Goal: Task Accomplishment & Management: Manage account settings

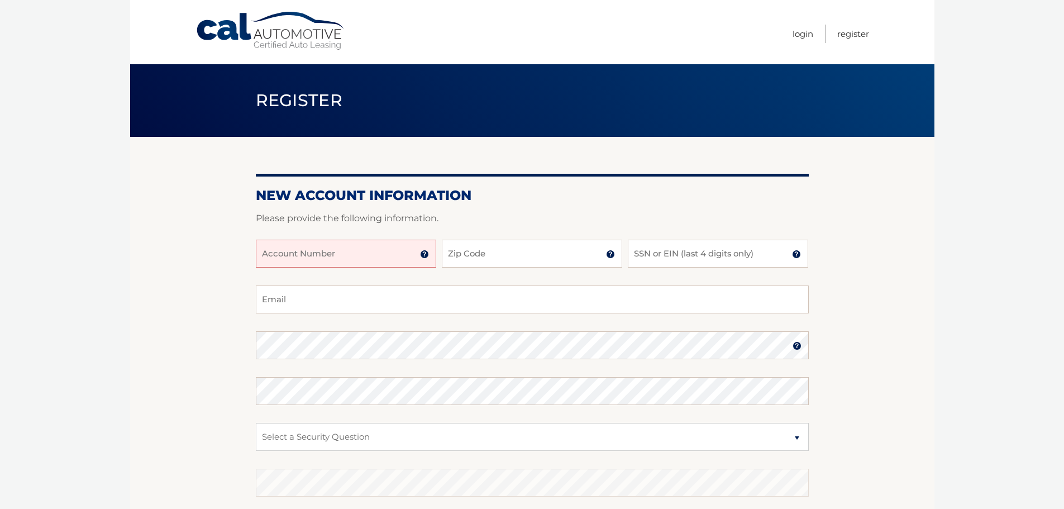
click at [393, 254] on input "Account Number" at bounding box center [346, 254] width 180 height 28
type input "44455997947"
type input "11691"
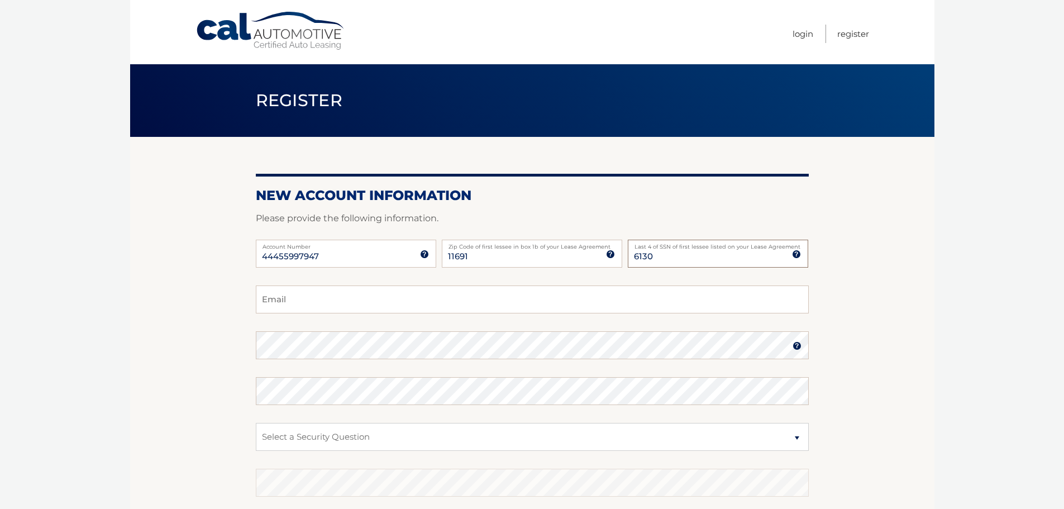
type input "6130"
type input "alansoclof66@gmail.com"
click at [411, 432] on select "Select a Security Question What was the name of your elementary school? What is…" at bounding box center [532, 437] width 553 height 28
select select "1"
click at [256, 423] on select "Select a Security Question What was the name of your elementary school? What is…" at bounding box center [532, 437] width 553 height 28
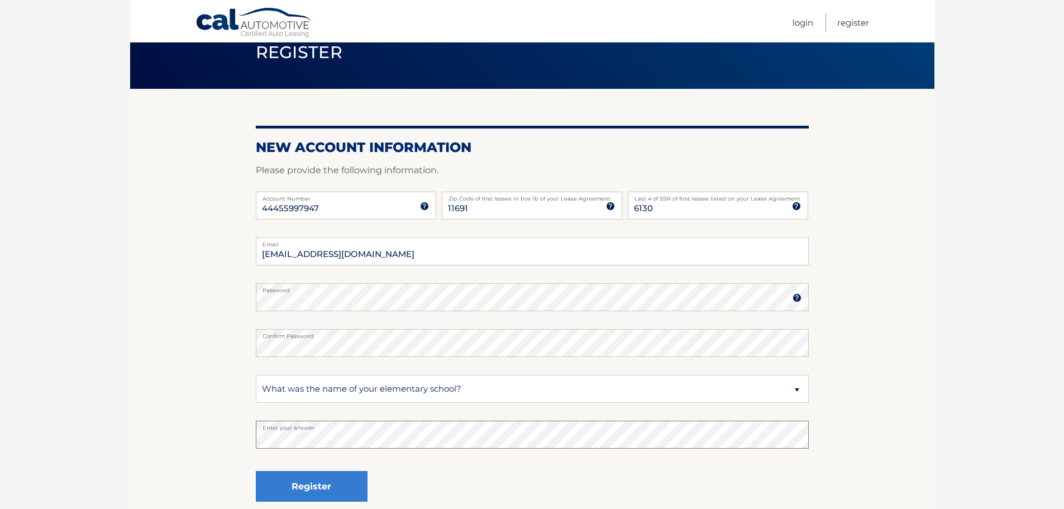
scroll to position [112, 0]
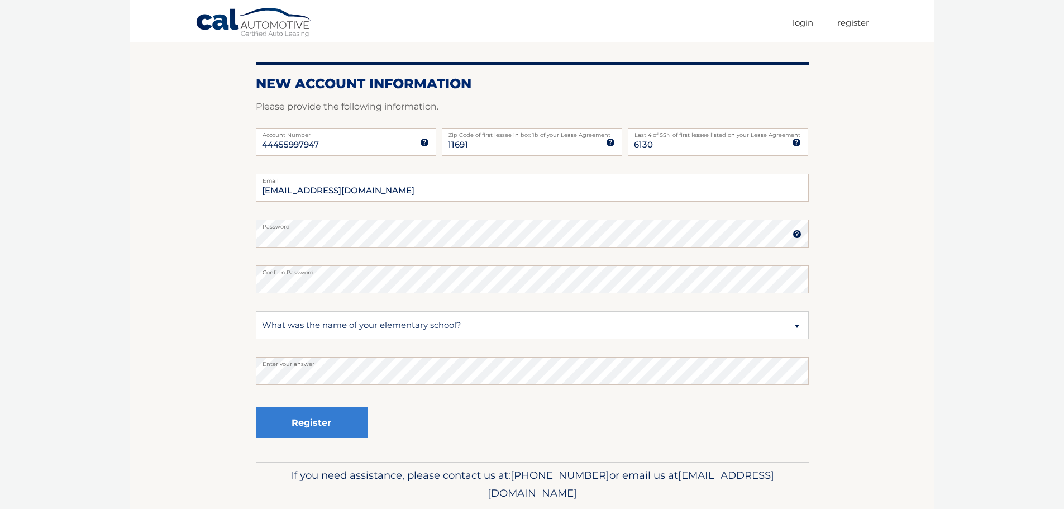
click at [328, 438] on div "Register" at bounding box center [312, 423] width 112 height 41
click at [325, 435] on button "Register" at bounding box center [312, 422] width 112 height 31
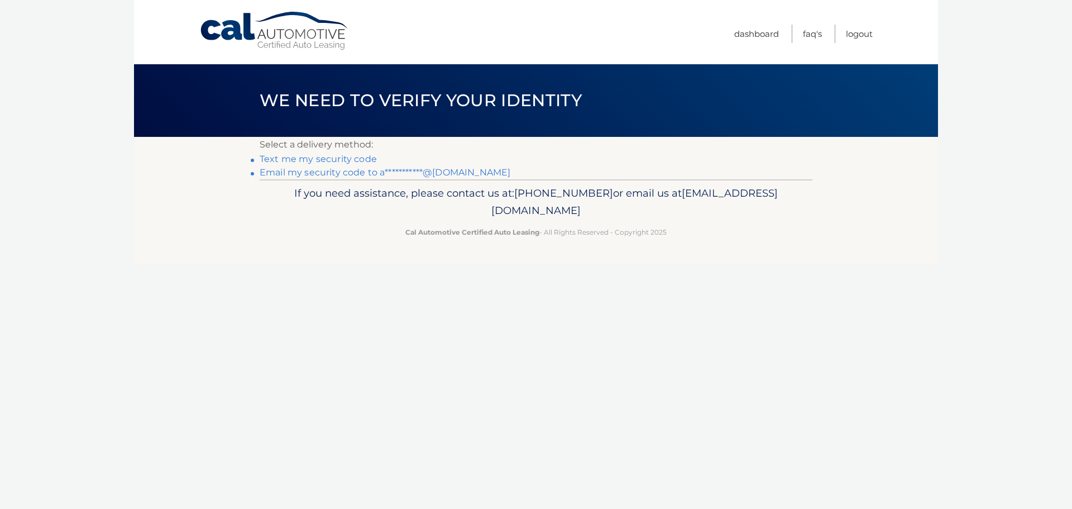
click at [306, 156] on link "Text me my security code" at bounding box center [318, 159] width 117 height 11
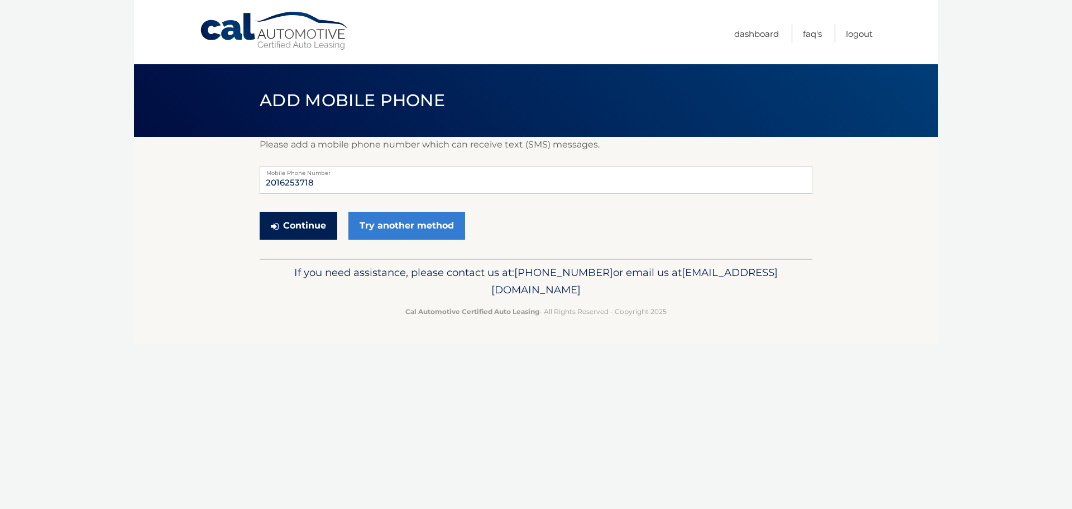
click at [299, 227] on button "Continue" at bounding box center [299, 226] width 78 height 28
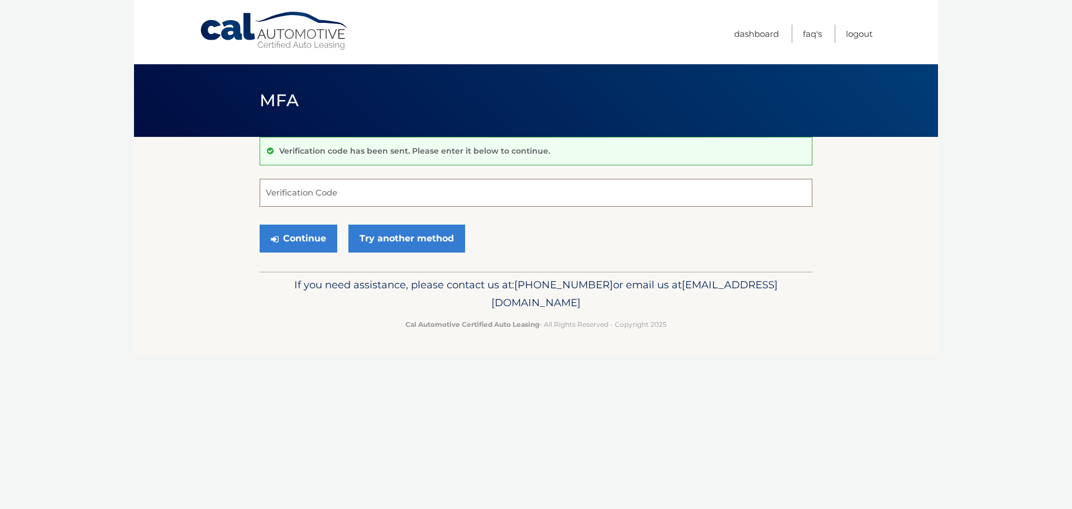
click at [327, 192] on input "Verification Code" at bounding box center [536, 193] width 553 height 28
type input "793886"
click at [260, 225] on button "Continue" at bounding box center [299, 239] width 78 height 28
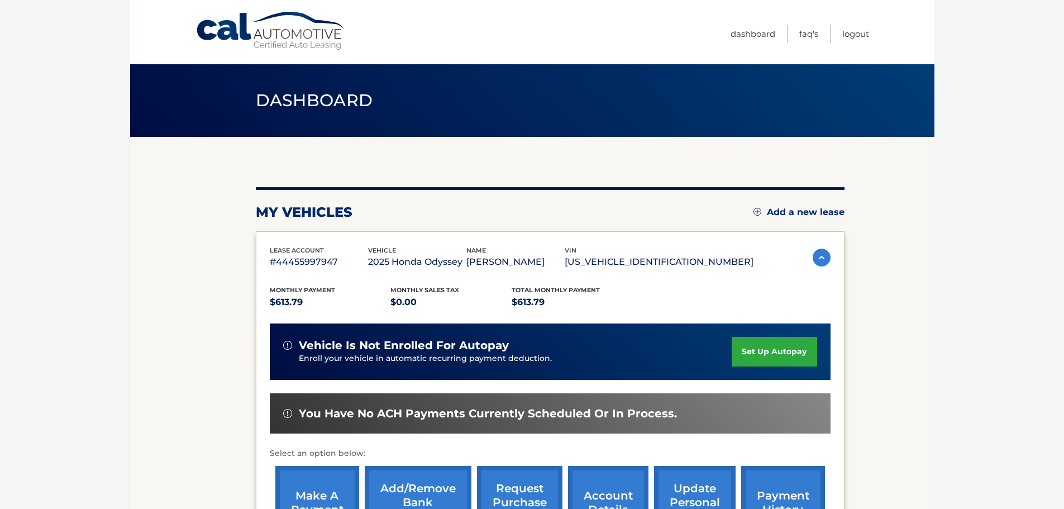
click at [764, 354] on link "set up autopay" at bounding box center [774, 352] width 85 height 30
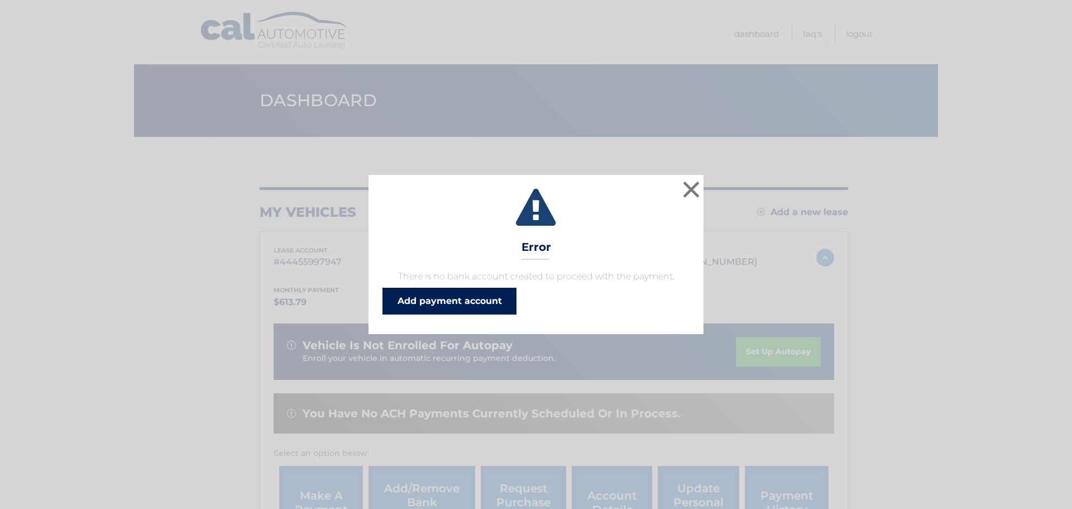
click at [448, 297] on link "Add payment account" at bounding box center [450, 301] width 134 height 27
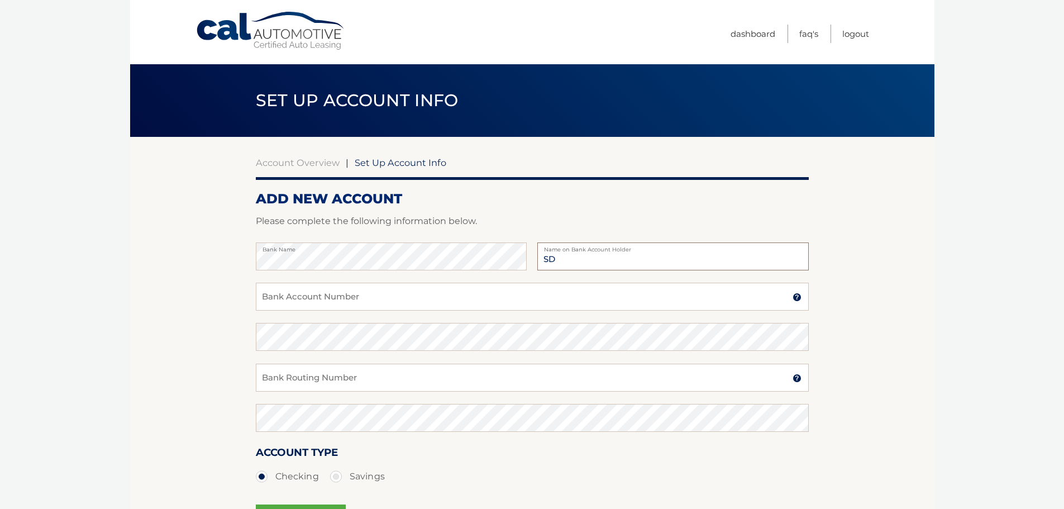
type input "S"
type input "SAS Ventures Inc."
click at [347, 309] on input "Bank Account Number" at bounding box center [532, 297] width 553 height 28
type input "603597235"
click at [344, 324] on fieldset "Bank Name SAS Ventures Inc. Name on Bank Account Holder 603597235 Bank Account …" at bounding box center [532, 402] width 553 height 321
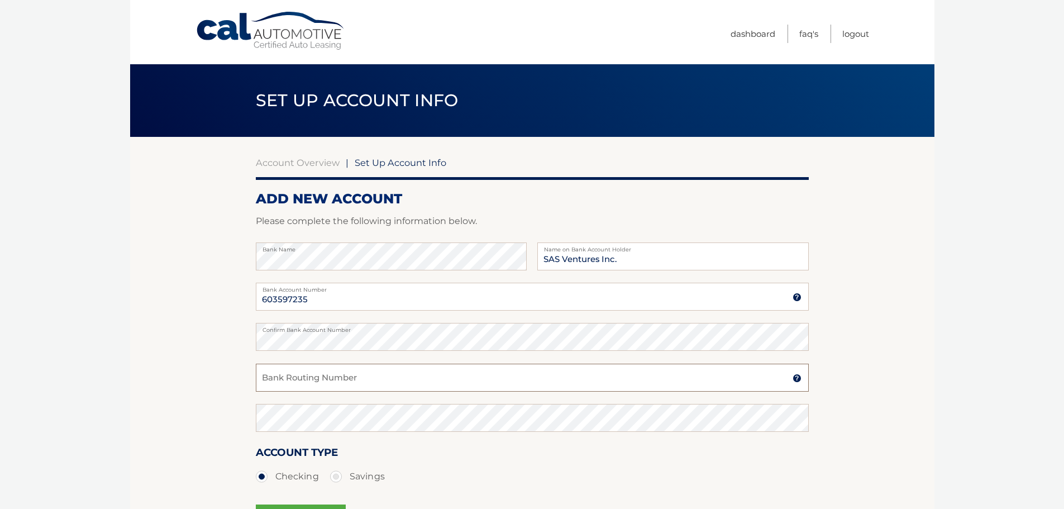
click at [359, 381] on input "Bank Routing Number" at bounding box center [532, 378] width 553 height 28
type input "021000021"
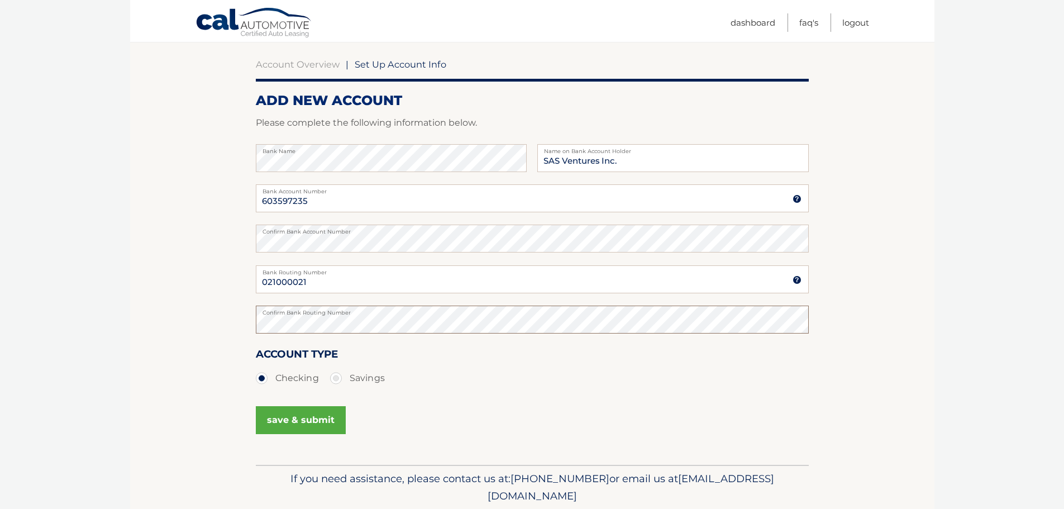
scroll to position [135, 0]
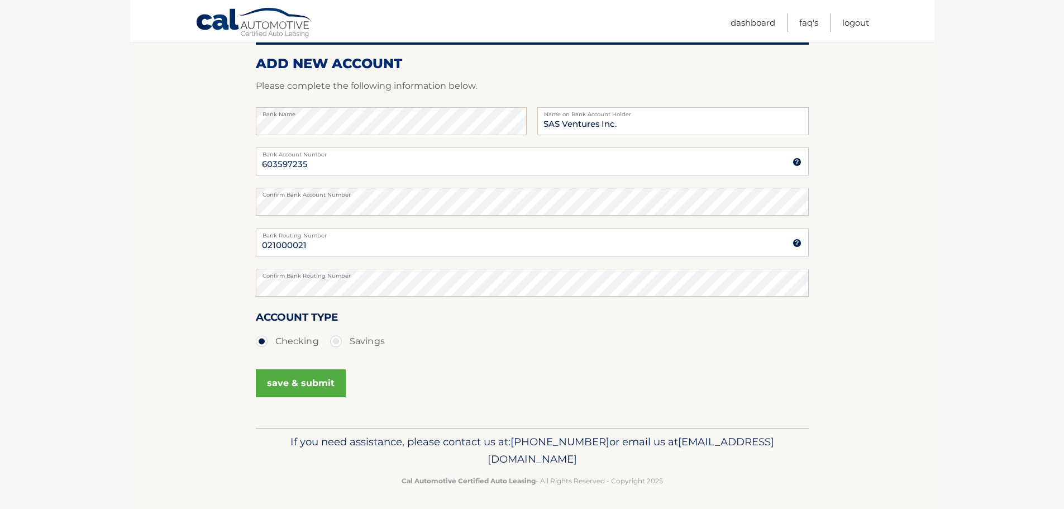
click at [290, 366] on div "save & submit" at bounding box center [301, 384] width 90 height 38
click at [290, 373] on button "save & submit" at bounding box center [301, 383] width 90 height 28
click at [298, 376] on button "save & submit" at bounding box center [301, 383] width 90 height 28
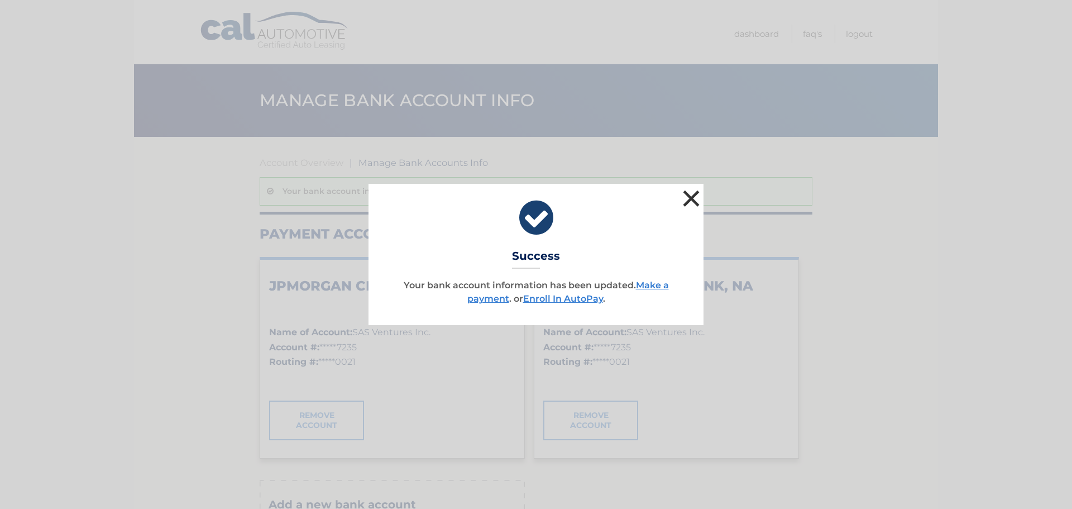
click at [691, 199] on button "×" at bounding box center [691, 198] width 22 height 22
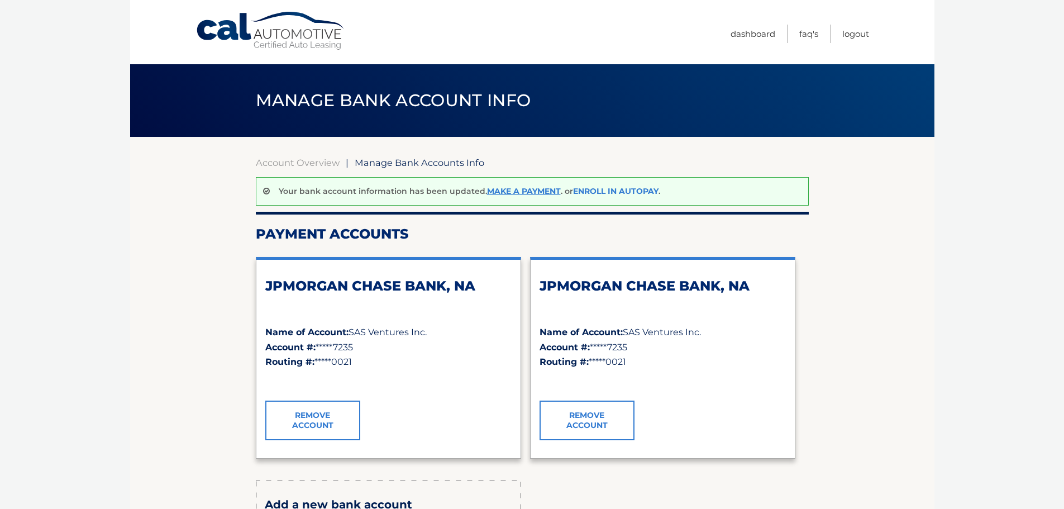
click at [597, 189] on link "Enroll In AutoPay" at bounding box center [615, 191] width 85 height 10
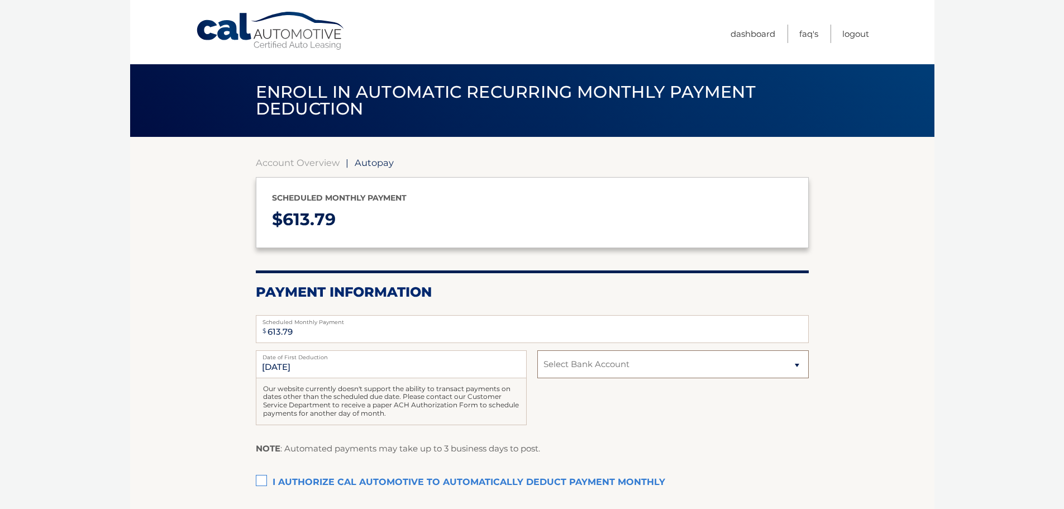
click at [603, 367] on select "Select Bank Account Checking JPMORGAN CHASE BANK, NA *****7235 Checking JPMORGA…" at bounding box center [672, 364] width 271 height 28
select select "YWNmMDEwZjUtN2I1NC00ZTFkLTkyOTMtNzk1OGVhNWU3OWQ3"
click at [537, 350] on select "Select Bank Account Checking JPMORGAN CHASE BANK, NA *****7235 Checking JPMORGA…" at bounding box center [672, 364] width 271 height 28
click at [261, 481] on label "I authorize cal automotive to automatically deduct payment monthly This checkbo…" at bounding box center [532, 482] width 553 height 22
click at [0, 0] on input "I authorize cal automotive to automatically deduct payment monthly This checkbo…" at bounding box center [0, 0] width 0 height 0
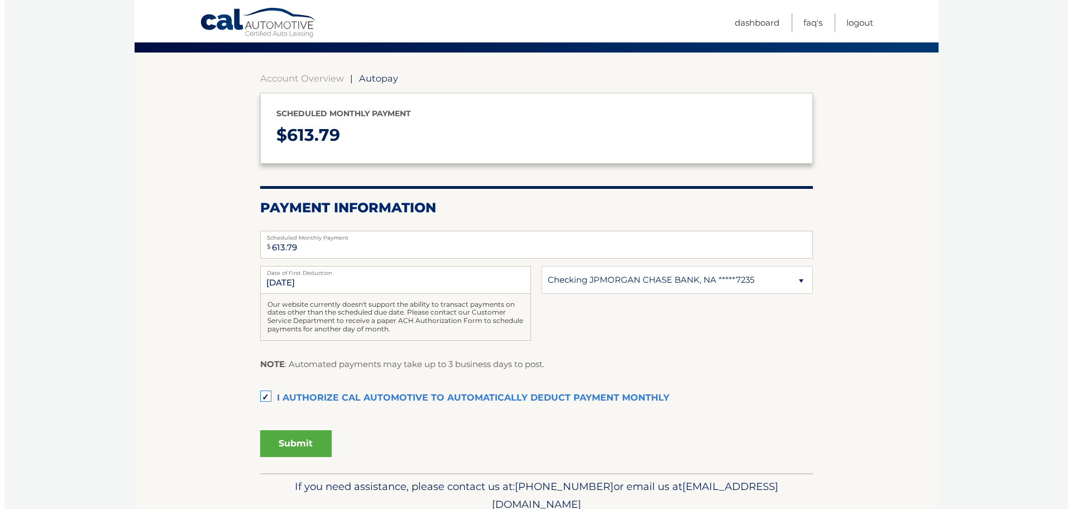
scroll to position [133, 0]
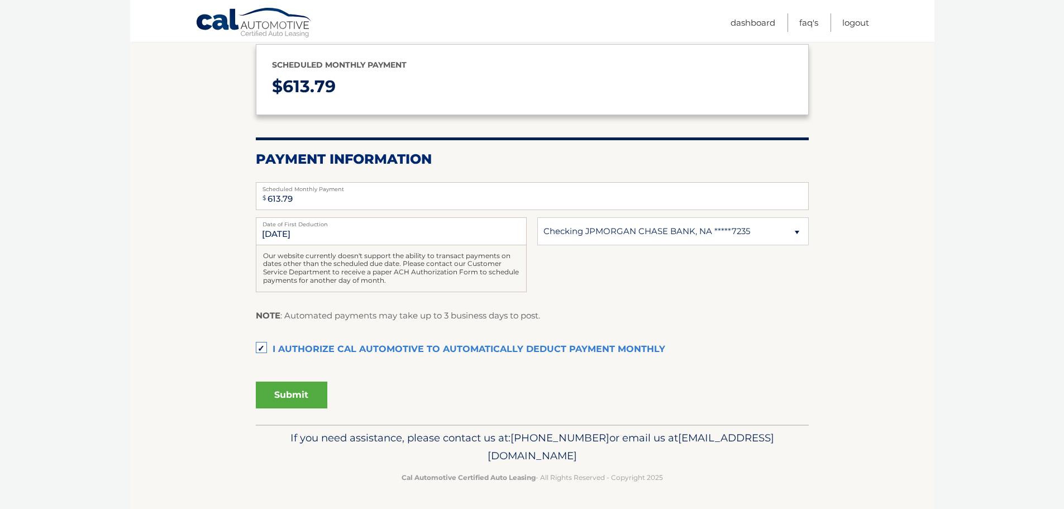
click at [294, 385] on button "Submit" at bounding box center [291, 394] width 71 height 27
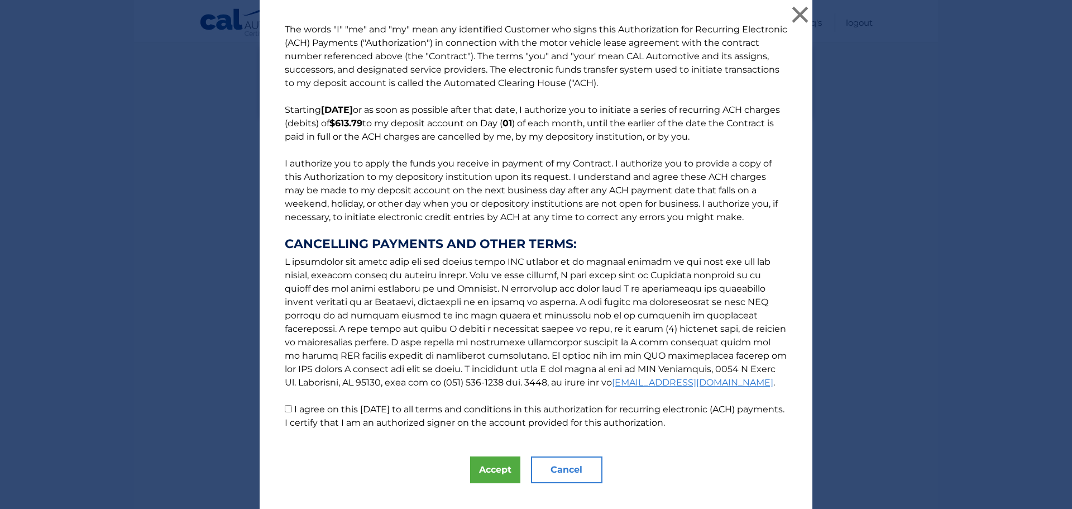
click at [381, 400] on p "The words "I" "me" and "my" mean any identified Customer who signs this Authori…" at bounding box center [536, 226] width 525 height 407
click at [381, 414] on label "I agree on this 09/04/2025 to all terms and conditions in this authorization fo…" at bounding box center [535, 416] width 500 height 24
click at [292, 412] on input "I agree on this 09/04/2025 to all terms and conditions in this authorization fo…" at bounding box center [288, 408] width 7 height 7
checkbox input "true"
click at [477, 465] on button "Accept" at bounding box center [495, 469] width 50 height 27
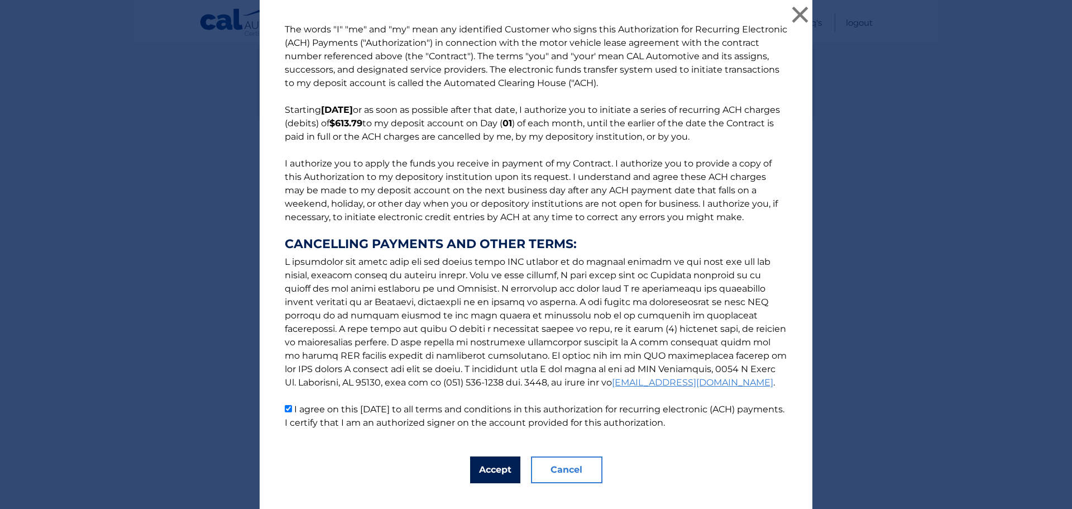
scroll to position [102, 0]
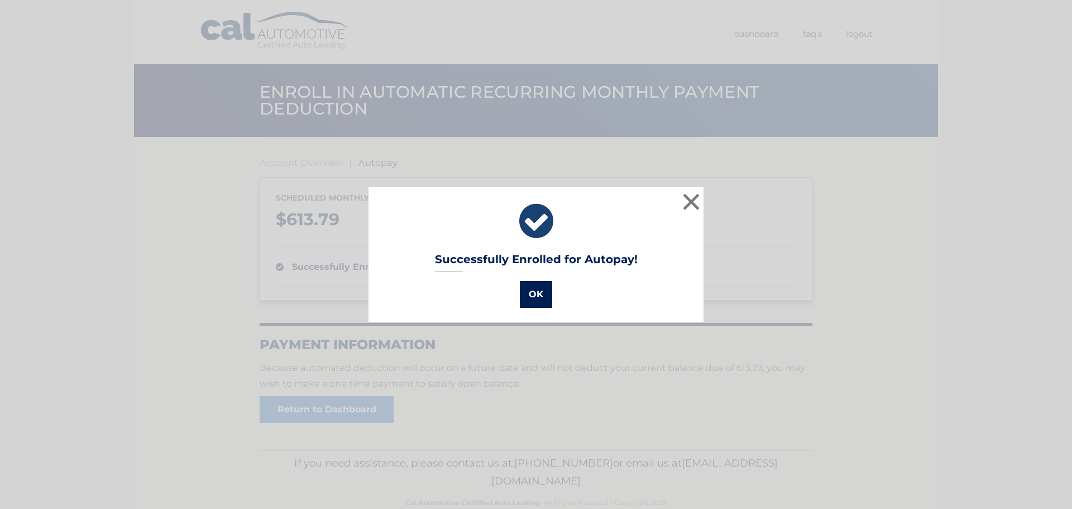
click at [536, 295] on button "OK" at bounding box center [536, 294] width 32 height 27
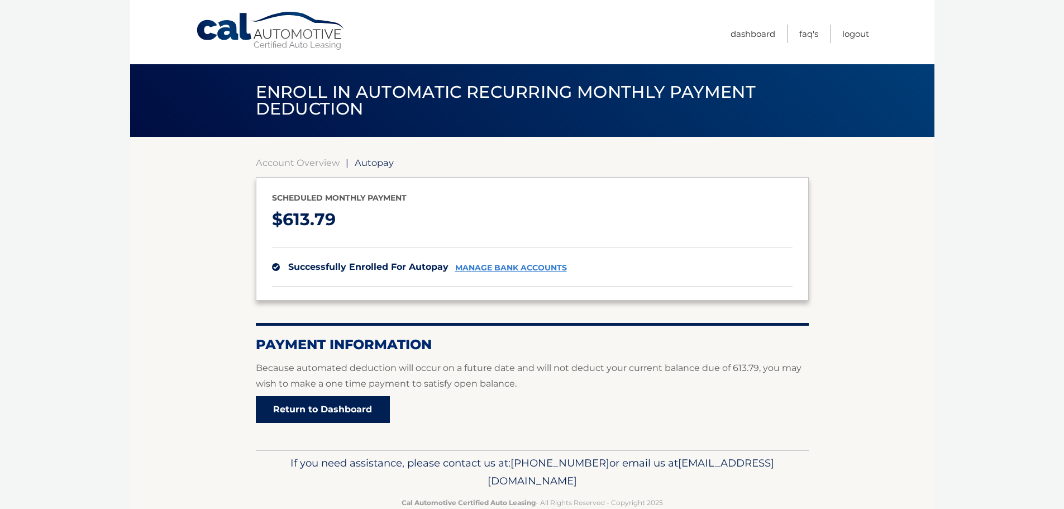
click at [294, 407] on link "Return to Dashboard" at bounding box center [323, 409] width 134 height 27
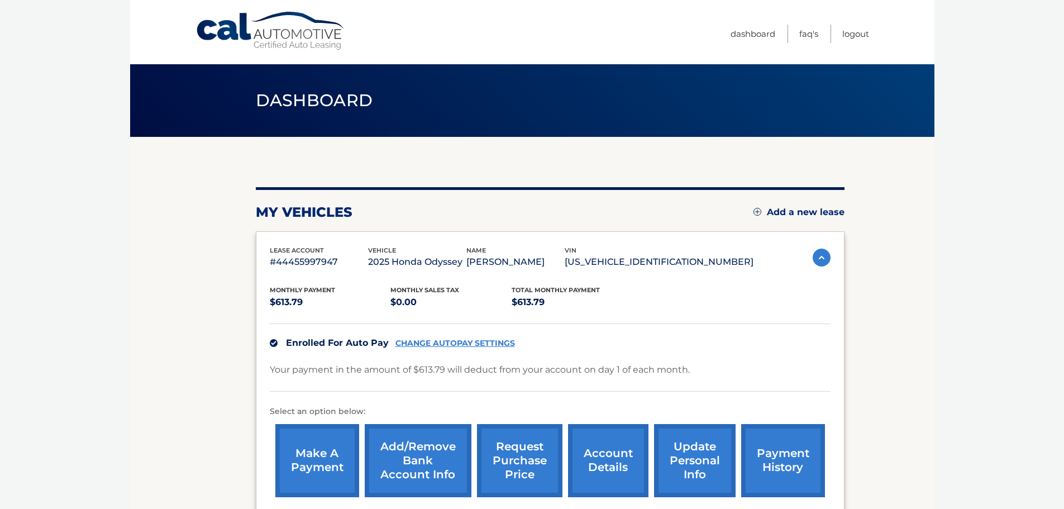
click at [313, 445] on link "make a payment" at bounding box center [317, 460] width 84 height 73
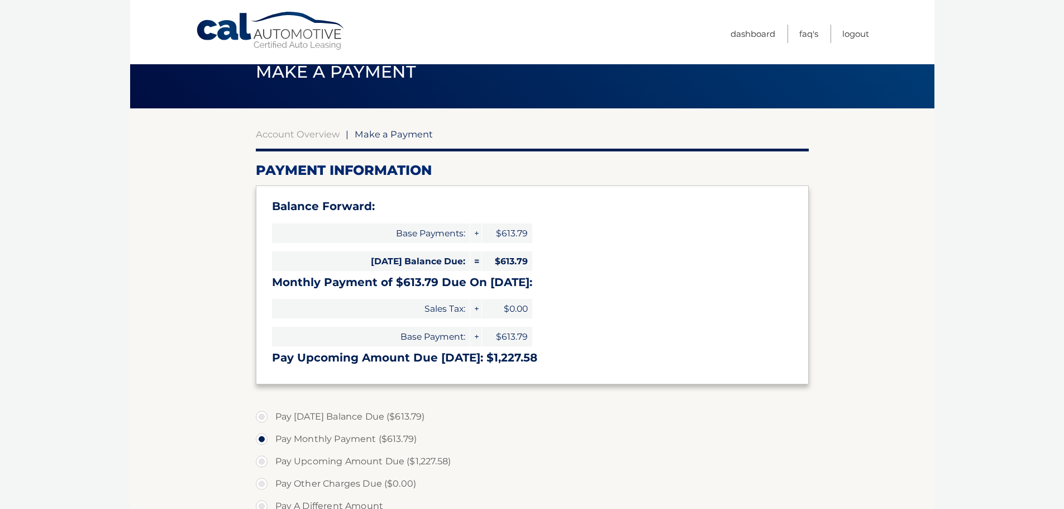
scroll to position [56, 0]
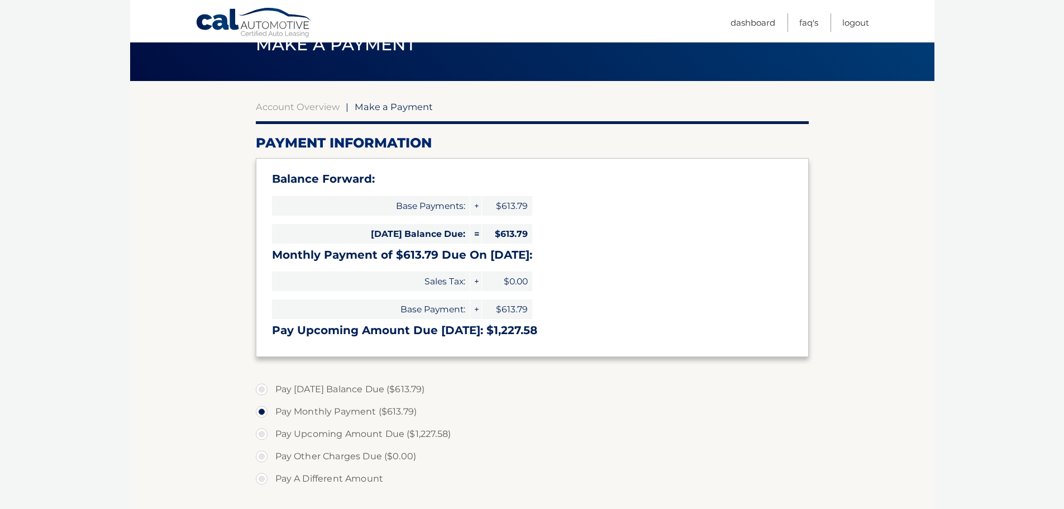
click at [290, 389] on label "Pay [DATE] Balance Due ($613.79)" at bounding box center [532, 389] width 553 height 22
click at [271, 389] on input "Pay [DATE] Balance Due ($613.79)" at bounding box center [265, 387] width 11 height 18
radio input "true"
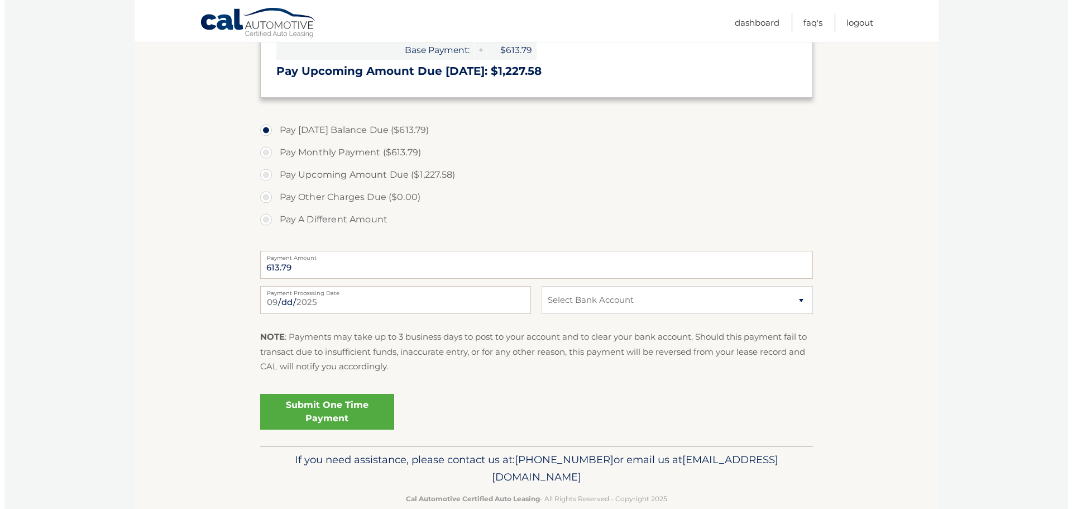
scroll to position [335, 0]
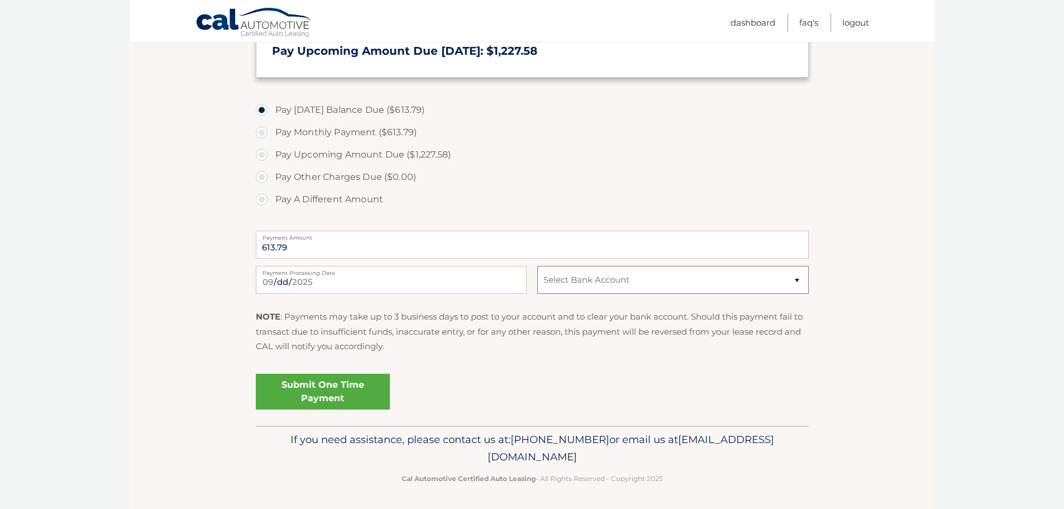
click at [612, 284] on select "Select Bank Account Checking JPMORGAN CHASE BANK, NA *****7235 Checking JPMORGA…" at bounding box center [672, 280] width 271 height 28
select select "YWNmMDEwZjUtN2I1NC00ZTFkLTkyOTMtNzk1OGVhNWU3OWQ3"
click at [537, 266] on select "Select Bank Account Checking JPMORGAN CHASE BANK, NA *****7235 Checking JPMORGA…" at bounding box center [672, 280] width 271 height 28
click at [300, 395] on link "Submit One Time Payment" at bounding box center [323, 392] width 134 height 36
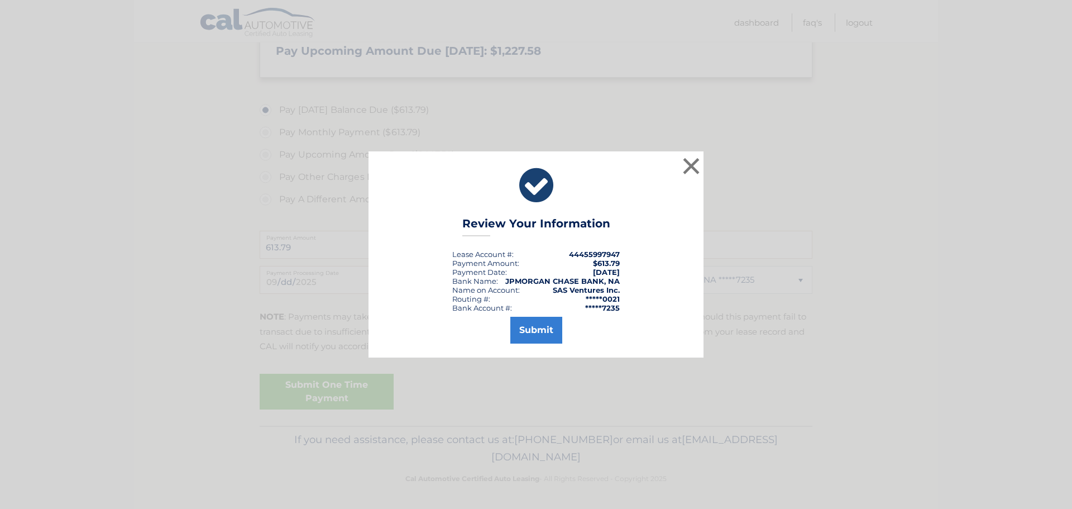
click at [508, 332] on div "Submit" at bounding box center [536, 327] width 307 height 31
click at [553, 324] on button "Submit" at bounding box center [536, 330] width 52 height 27
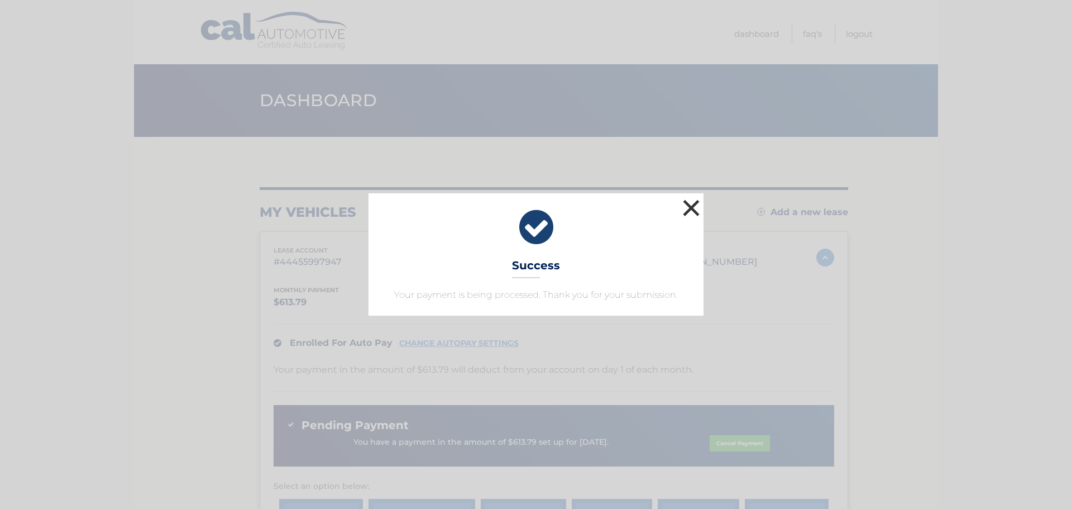
click at [698, 206] on button "×" at bounding box center [691, 208] width 22 height 22
